Goal: Task Accomplishment & Management: Manage account settings

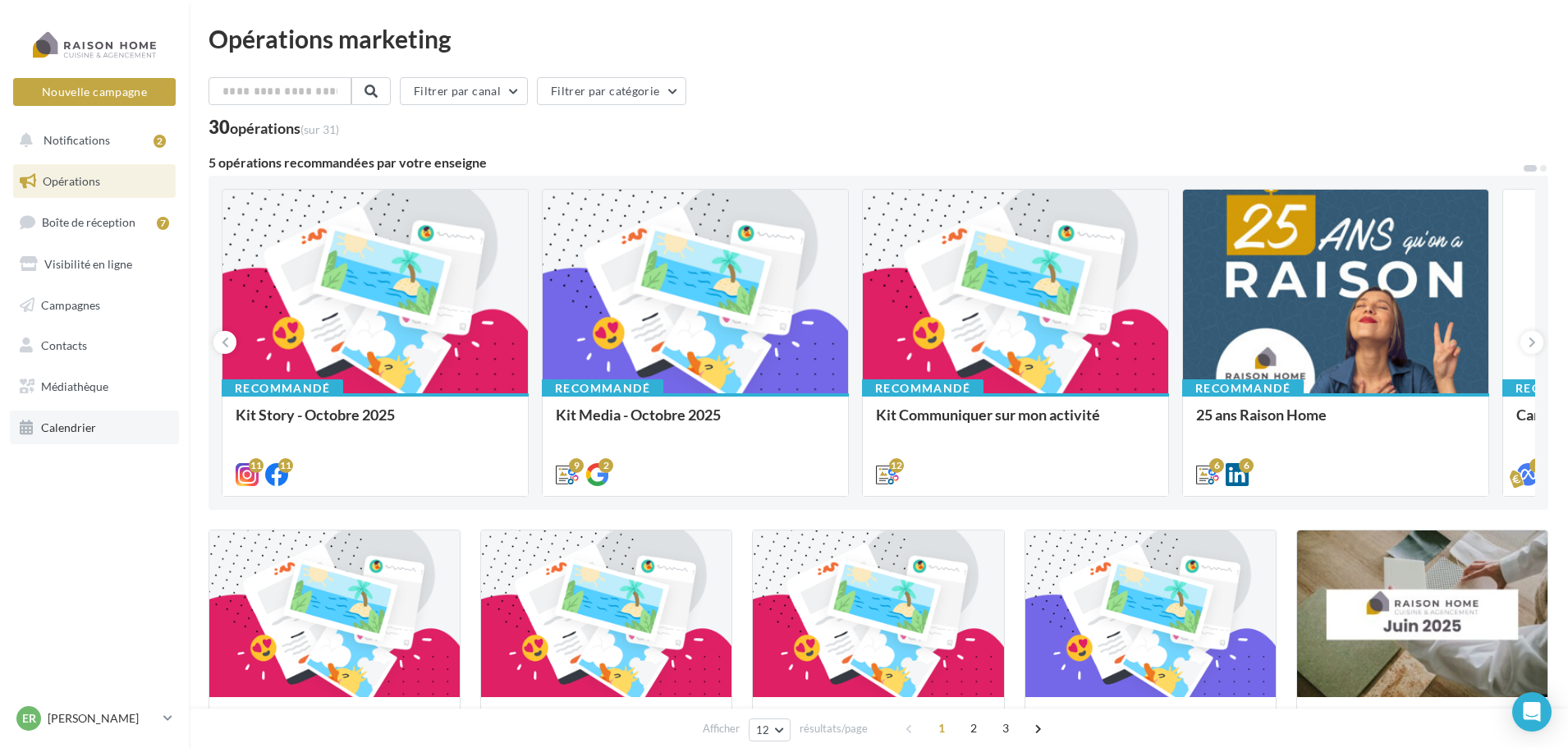
click at [88, 432] on span "Calendrier" at bounding box center [68, 427] width 55 height 14
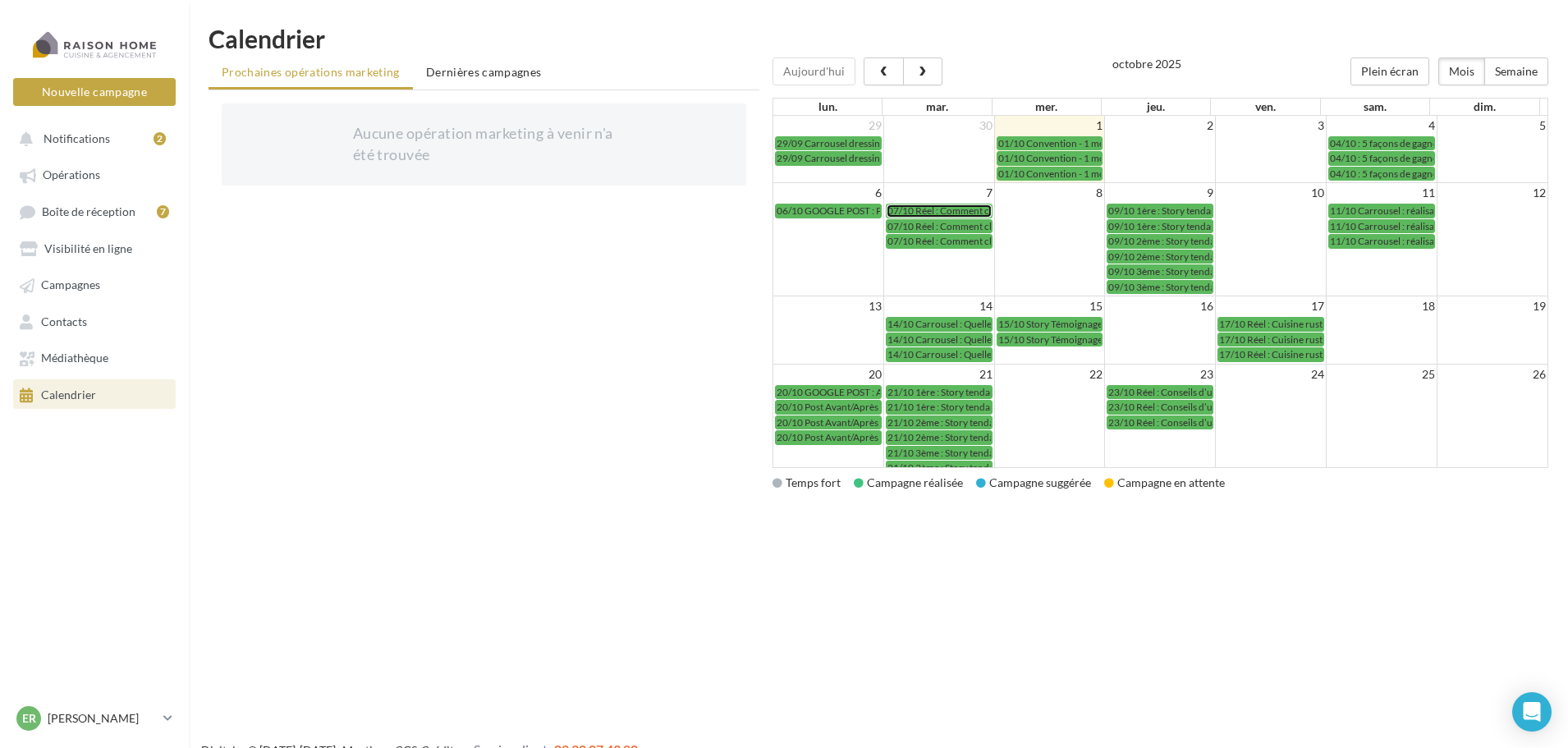
click at [944, 209] on span "07/10 Réel : Comment choisir ses poignées de cuisine ?" at bounding box center [1002, 210] width 231 height 12
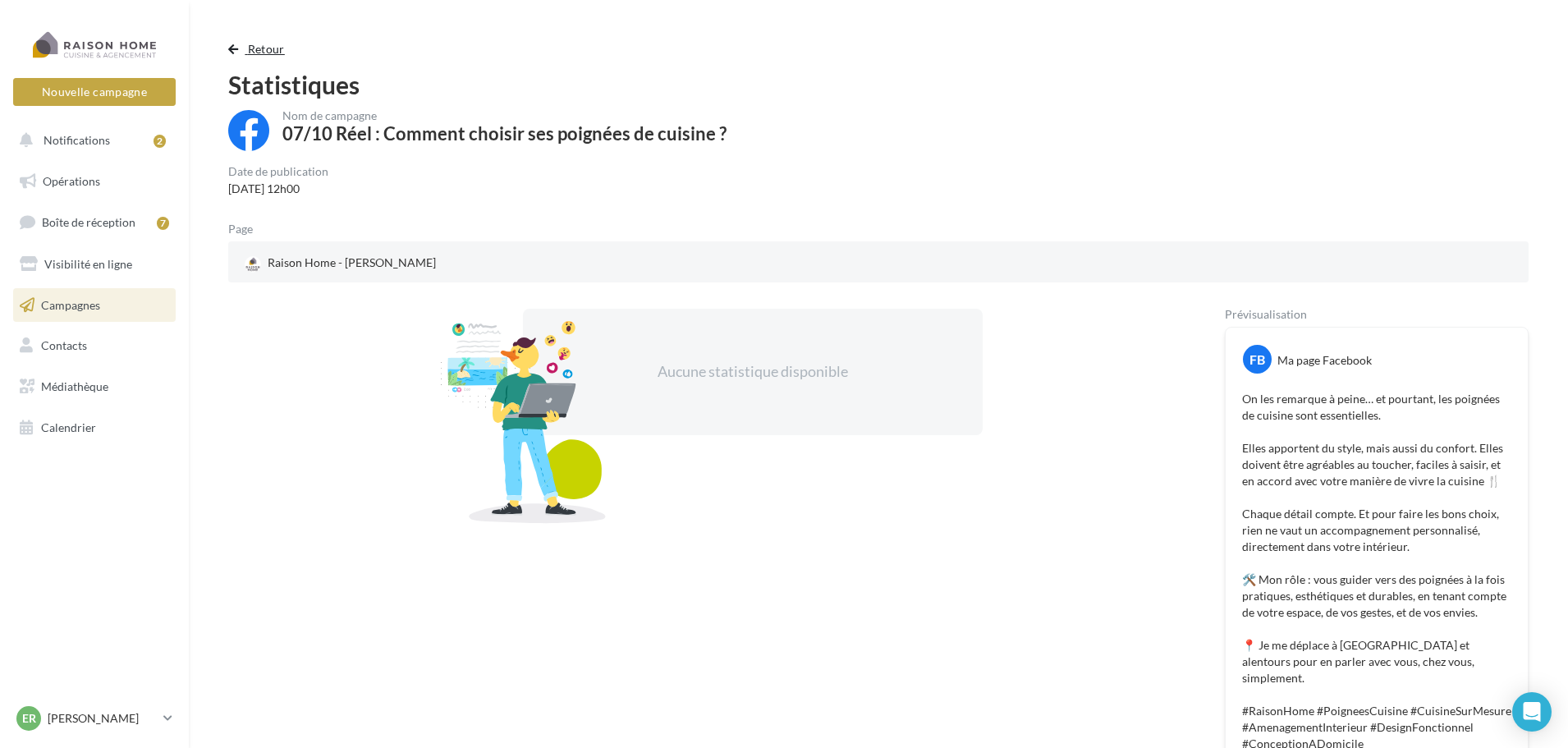
click at [264, 49] on span "Retour" at bounding box center [267, 49] width 37 height 14
click at [113, 304] on link "Campagnes" at bounding box center [94, 305] width 169 height 35
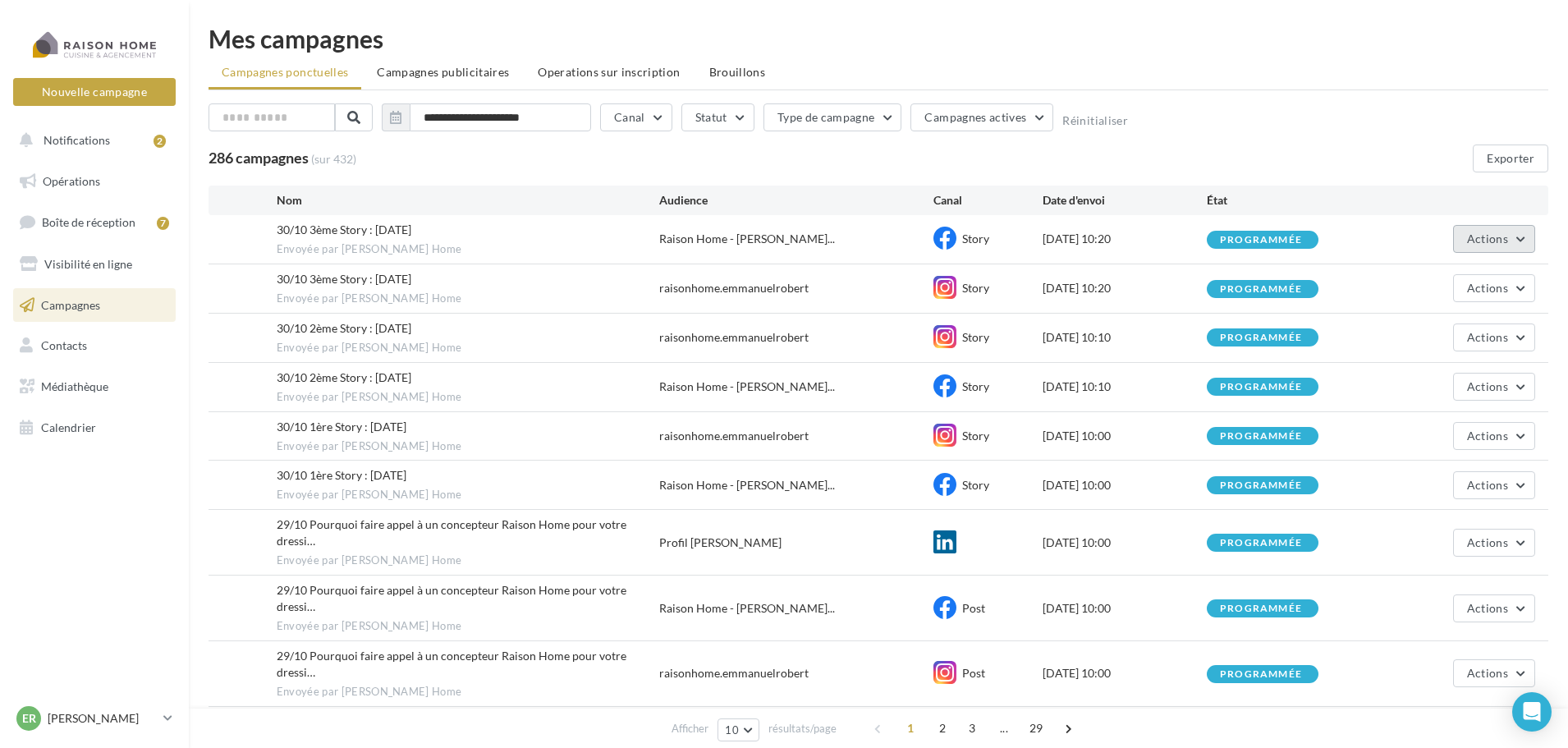
click at [1476, 237] on span "Actions" at bounding box center [1487, 238] width 41 height 14
click at [1321, 124] on div "**********" at bounding box center [878, 121] width 1340 height 35
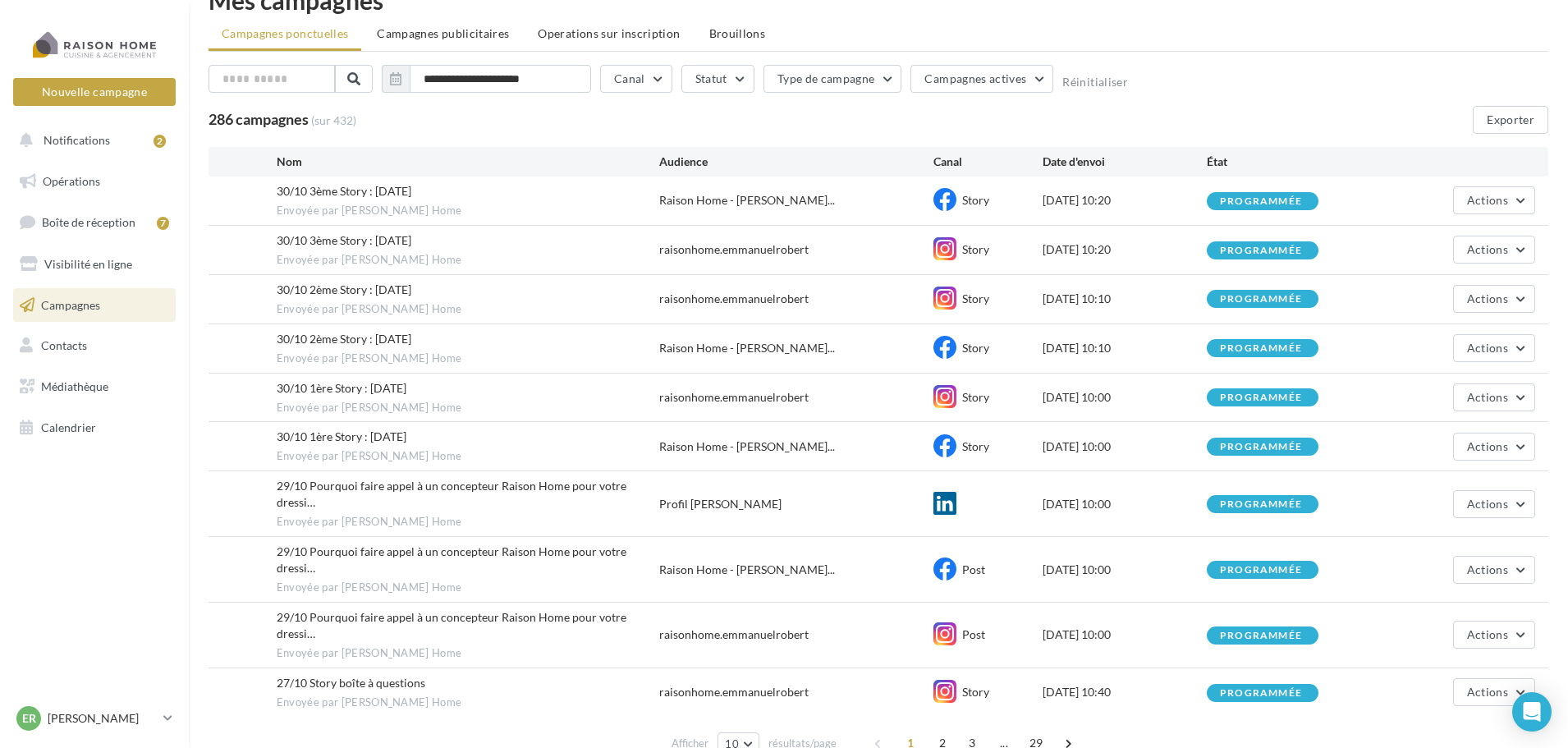
scroll to position [75, 0]
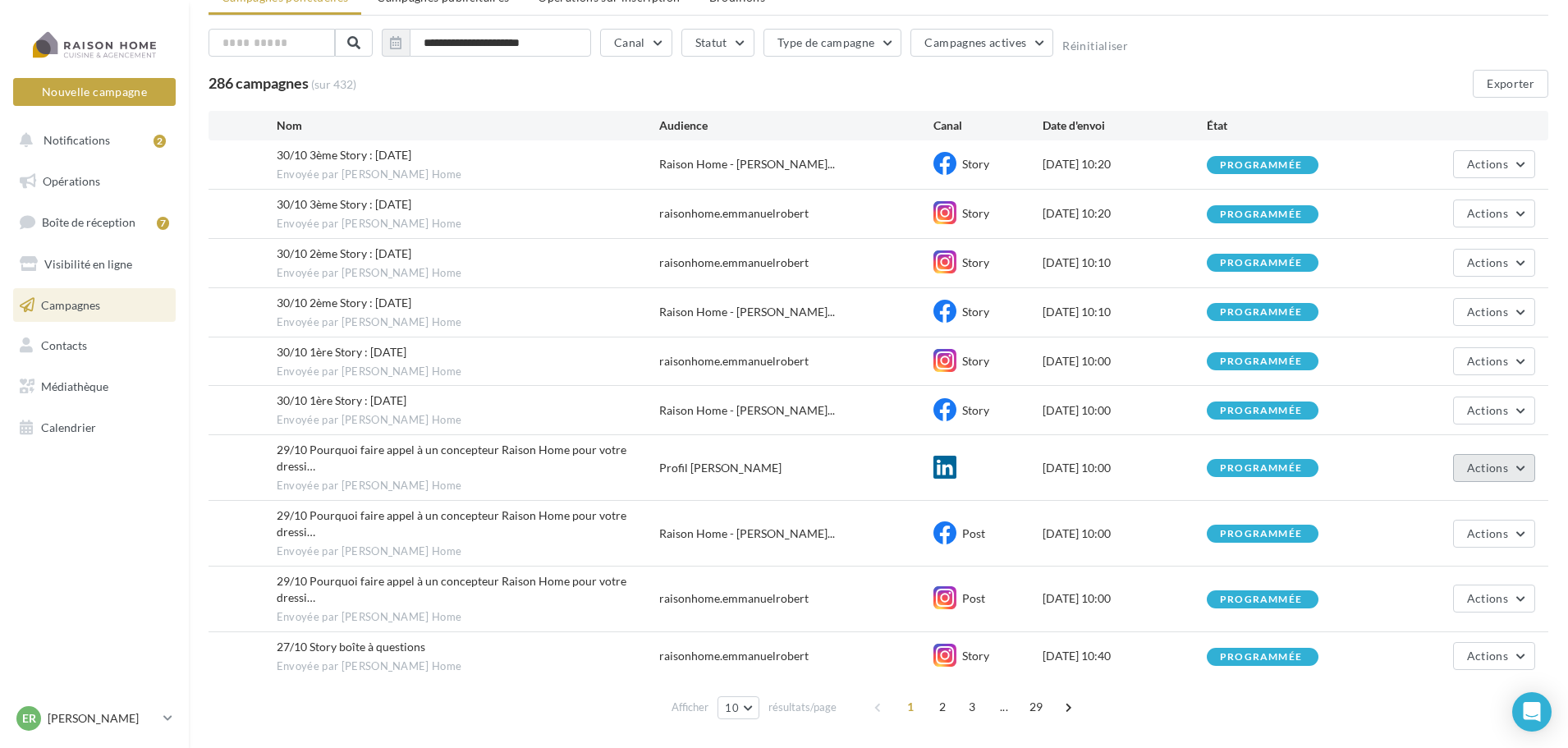
click at [1514, 460] on button "Actions" at bounding box center [1494, 467] width 82 height 28
click at [1337, 688] on div "Afficher 10 10 25 50 100 résultats/page 1 2 3 ... 29" at bounding box center [878, 707] width 1340 height 39
